Goal: Transaction & Acquisition: Purchase product/service

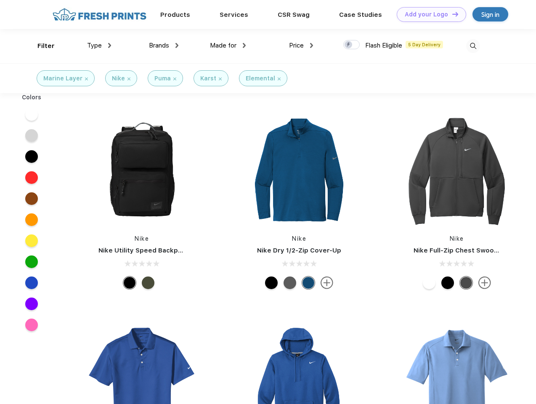
click at [428, 14] on link "Add your Logo Design Tool" at bounding box center [431, 14] width 69 height 15
click at [0, 0] on div "Design Tool" at bounding box center [0, 0] width 0 height 0
click at [451, 14] on link "Add your Logo Design Tool" at bounding box center [431, 14] width 69 height 15
click at [40, 46] on div "Filter" at bounding box center [45, 46] width 17 height 10
click at [99, 45] on span "Type" at bounding box center [94, 46] width 15 height 8
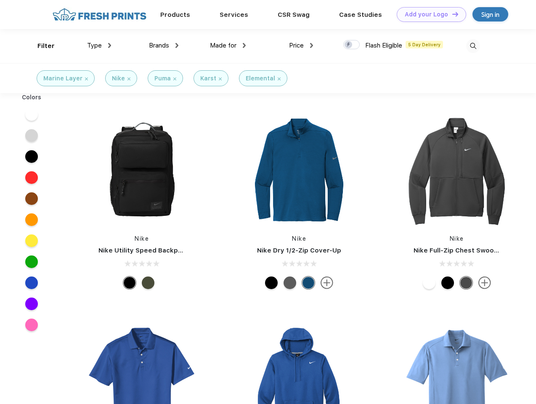
click at [164, 45] on span "Brands" at bounding box center [159, 46] width 20 height 8
click at [228, 45] on span "Made for" at bounding box center [223, 46] width 27 height 8
click at [301, 45] on span "Price" at bounding box center [296, 46] width 15 height 8
click at [352, 45] on div at bounding box center [351, 44] width 16 height 9
click at [349, 45] on input "checkbox" at bounding box center [345, 42] width 5 height 5
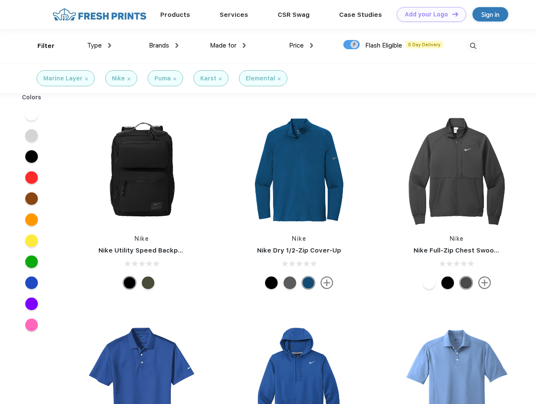
click at [473, 46] on img at bounding box center [473, 46] width 14 height 14
